Goal: Task Accomplishment & Management: Manage account settings

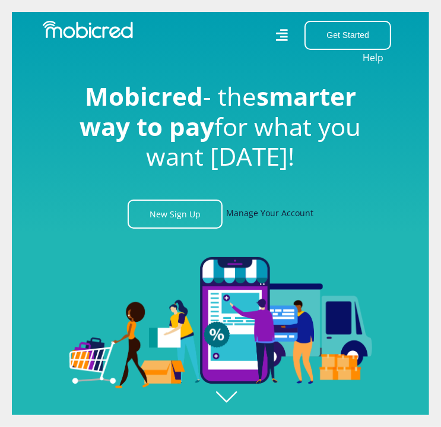
click at [254, 213] on link "Manage Your Account" at bounding box center [269, 214] width 87 height 29
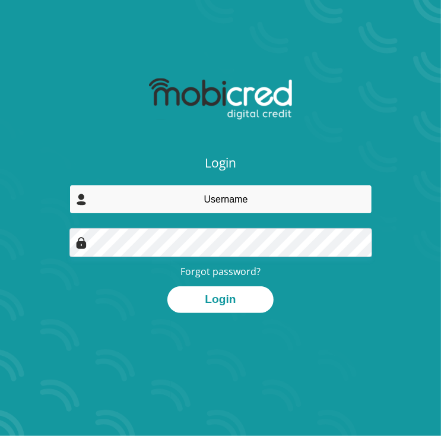
click at [238, 202] on input "email" at bounding box center [220, 199] width 303 height 29
type input "[EMAIL_ADDRESS][DOMAIN_NAME]"
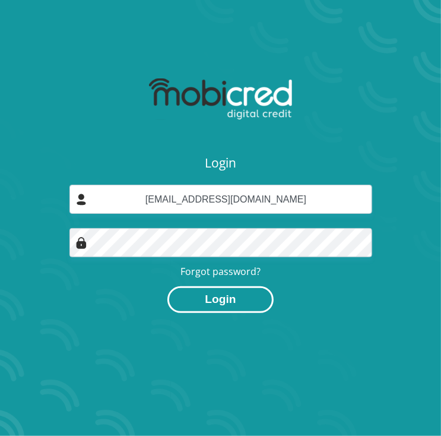
click at [229, 312] on button "Login" at bounding box center [220, 299] width 106 height 27
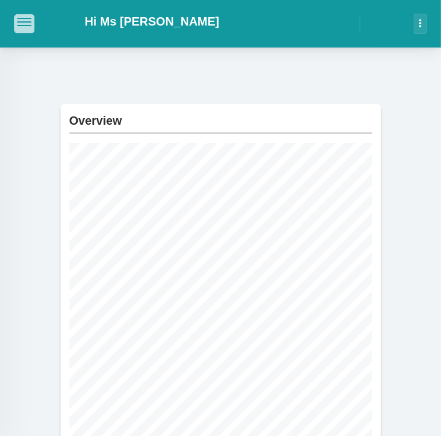
click at [27, 21] on span "button" at bounding box center [24, 22] width 14 height 8
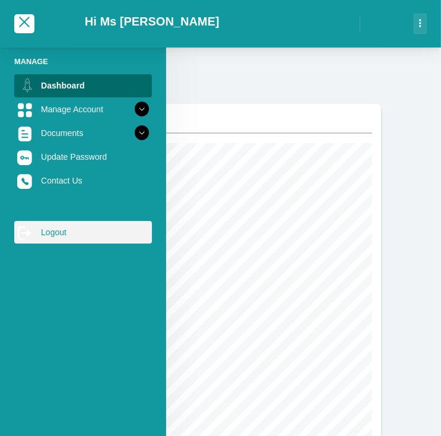
click at [67, 233] on link "log out Logout" at bounding box center [83, 232] width 138 height 23
